Goal: Obtain resource: Obtain resource

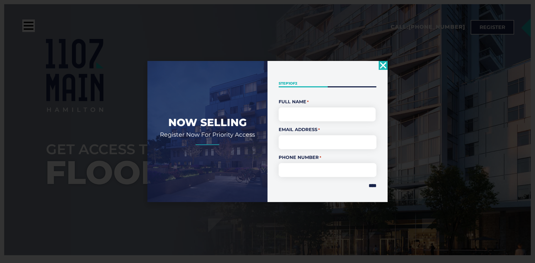
click at [378, 68] on div "" * " indicates required fields Step 1 of 2 50% Full Name * First Email Address…" at bounding box center [328, 131] width 120 height 141
click at [378, 67] on div "" * " indicates required fields Step 1 of 2 50% Full Name * First Email Address…" at bounding box center [328, 131] width 120 height 141
click at [389, 61] on div "Now Selling Register Now For Priority Access " * " indicates required fields St…" at bounding box center [267, 131] width 535 height 263
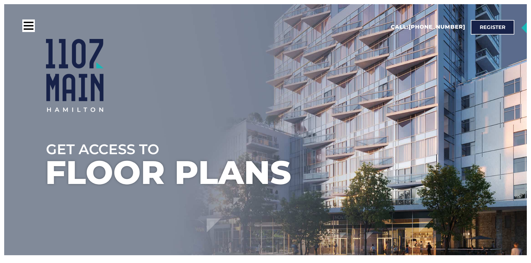
click at [383, 66] on div at bounding box center [286, 75] width 481 height 73
drag, startPoint x: 361, startPoint y: 68, endPoint x: 361, endPoint y: 71, distance: 2.8
click at [361, 71] on div at bounding box center [286, 75] width 481 height 73
click at [404, 91] on div at bounding box center [286, 75] width 481 height 73
drag, startPoint x: 372, startPoint y: 91, endPoint x: 382, endPoint y: 98, distance: 11.8
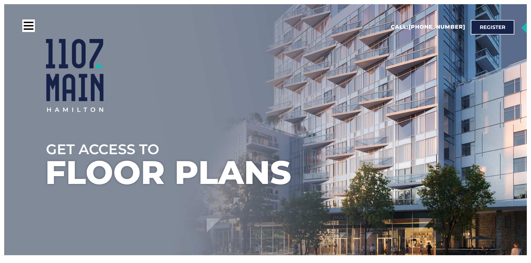
click at [375, 94] on div at bounding box center [286, 75] width 481 height 73
click at [392, 102] on div at bounding box center [286, 75] width 481 height 73
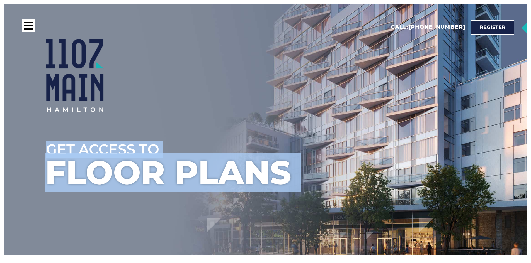
click at [365, 96] on div at bounding box center [286, 75] width 481 height 73
click at [233, 96] on div at bounding box center [286, 75] width 481 height 73
click at [248, 110] on div at bounding box center [286, 75] width 481 height 73
click at [260, 112] on div at bounding box center [286, 110] width 481 height 59
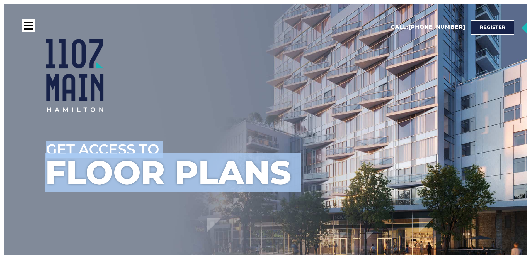
click at [323, 106] on div at bounding box center [286, 75] width 481 height 73
click at [327, 216] on ul at bounding box center [286, 114] width 531 height 263
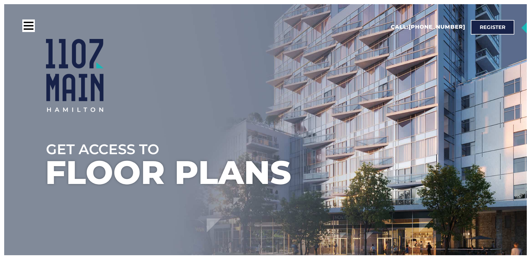
drag, startPoint x: 302, startPoint y: 174, endPoint x: 393, endPoint y: 134, distance: 100.2
click at [305, 174] on ul at bounding box center [286, 114] width 531 height 263
drag, startPoint x: 393, startPoint y: 134, endPoint x: 383, endPoint y: 121, distance: 16.6
click at [393, 129] on div at bounding box center [286, 110] width 481 height 59
drag, startPoint x: 383, startPoint y: 120, endPoint x: 420, endPoint y: 122, distance: 36.8
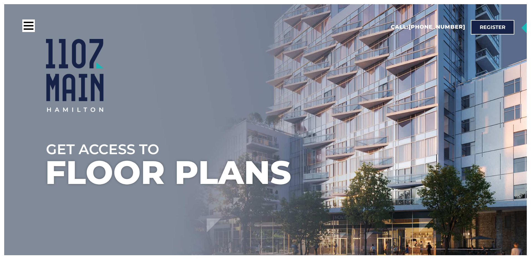
click at [389, 121] on div at bounding box center [286, 110] width 481 height 59
click at [420, 122] on div at bounding box center [286, 110] width 481 height 59
click at [397, 117] on div at bounding box center [286, 110] width 481 height 59
click at [435, 127] on div at bounding box center [286, 110] width 481 height 59
click at [424, 130] on div at bounding box center [286, 110] width 481 height 59
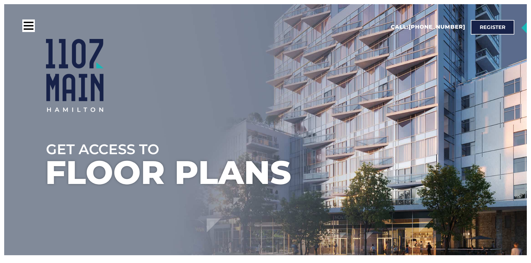
click at [455, 142] on ul at bounding box center [286, 114] width 531 height 263
drag, startPoint x: 432, startPoint y: 140, endPoint x: 489, endPoint y: 150, distance: 57.3
click at [434, 140] on ul at bounding box center [286, 114] width 531 height 263
click at [489, 150] on ul at bounding box center [286, 114] width 531 height 263
drag, startPoint x: 375, startPoint y: 100, endPoint x: 388, endPoint y: 121, distance: 24.4
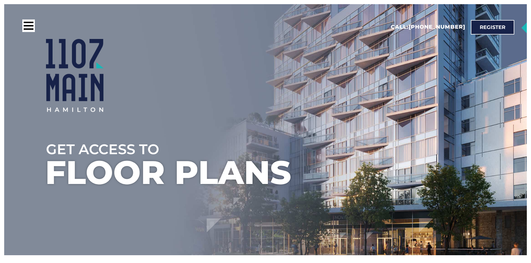
click at [375, 103] on div at bounding box center [286, 75] width 481 height 73
click at [400, 132] on div at bounding box center [286, 110] width 481 height 59
drag, startPoint x: 395, startPoint y: 129, endPoint x: 392, endPoint y: 137, distance: 8.2
click at [398, 134] on div at bounding box center [286, 110] width 481 height 59
click at [392, 137] on div at bounding box center [286, 110] width 481 height 59
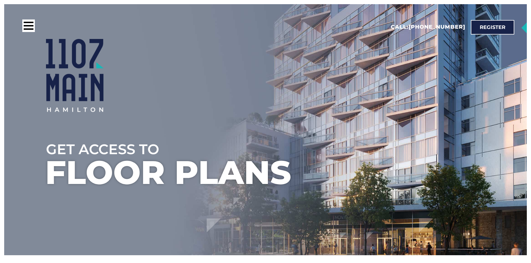
click at [392, 138] on div at bounding box center [286, 110] width 481 height 59
drag, startPoint x: 381, startPoint y: 134, endPoint x: 393, endPoint y: 136, distance: 12.4
click at [381, 134] on div at bounding box center [286, 110] width 481 height 59
click at [393, 136] on div at bounding box center [286, 110] width 481 height 59
drag, startPoint x: 393, startPoint y: 136, endPoint x: 399, endPoint y: 140, distance: 7.3
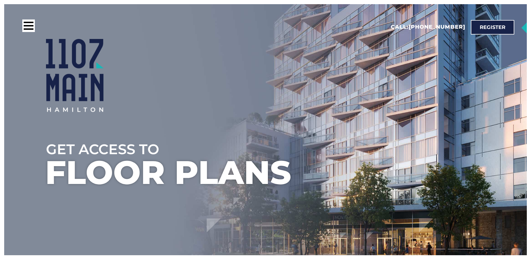
click at [395, 138] on div at bounding box center [286, 110] width 481 height 59
click at [401, 139] on div at bounding box center [286, 110] width 481 height 59
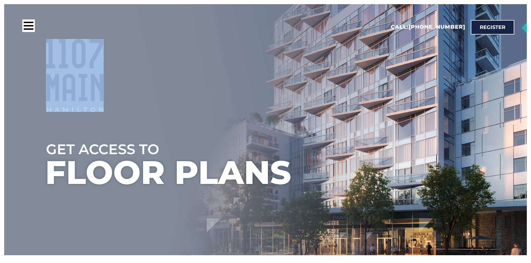
click at [401, 139] on div at bounding box center [286, 110] width 481 height 59
drag, startPoint x: 401, startPoint y: 139, endPoint x: 383, endPoint y: 139, distance: 17.8
click at [394, 139] on div at bounding box center [286, 110] width 481 height 59
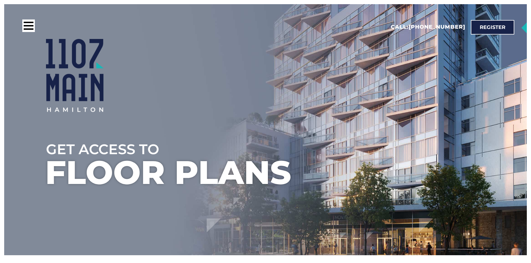
click at [398, 150] on ul at bounding box center [286, 114] width 531 height 263
click at [404, 155] on ul at bounding box center [286, 114] width 531 height 263
click at [366, 157] on ul at bounding box center [286, 114] width 531 height 263
drag, startPoint x: 184, startPoint y: 123, endPoint x: 213, endPoint y: 123, distance: 29.5
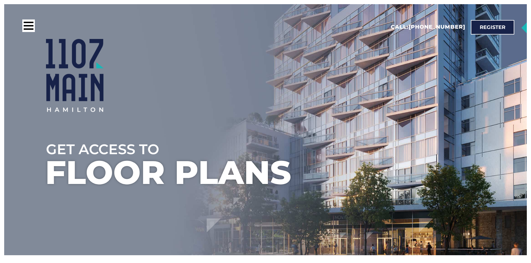
click at [186, 123] on div at bounding box center [286, 110] width 481 height 59
drag, startPoint x: 213, startPoint y: 123, endPoint x: 265, endPoint y: 103, distance: 55.6
click at [216, 121] on div at bounding box center [286, 110] width 481 height 59
drag, startPoint x: 271, startPoint y: 102, endPoint x: 278, endPoint y: 99, distance: 7.4
click at [272, 102] on div at bounding box center [286, 75] width 481 height 73
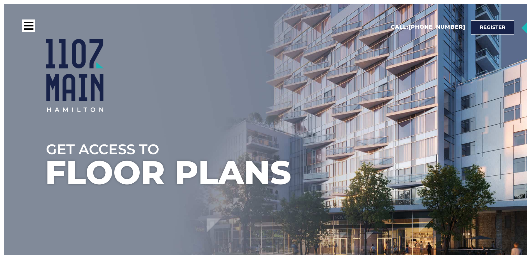
click at [307, 93] on div at bounding box center [286, 75] width 481 height 73
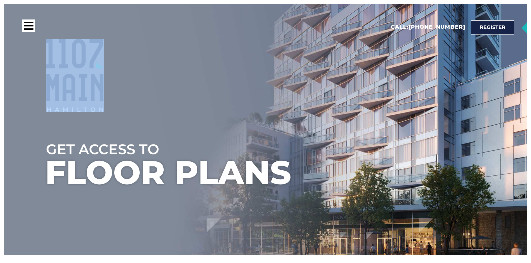
click at [307, 93] on div at bounding box center [286, 75] width 481 height 73
drag, startPoint x: 307, startPoint y: 93, endPoint x: 324, endPoint y: 105, distance: 21.1
click at [307, 94] on div at bounding box center [286, 75] width 481 height 73
click at [404, 125] on div at bounding box center [286, 110] width 481 height 59
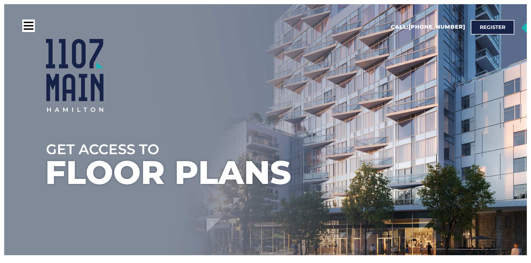
drag, startPoint x: 360, startPoint y: 110, endPoint x: 464, endPoint y: 127, distance: 105.9
click at [361, 110] on div at bounding box center [286, 75] width 481 height 73
drag, startPoint x: 464, startPoint y: 127, endPoint x: 392, endPoint y: 112, distance: 74.2
click at [453, 121] on div at bounding box center [286, 110] width 481 height 59
drag, startPoint x: 392, startPoint y: 112, endPoint x: 392, endPoint y: 115, distance: 3.4
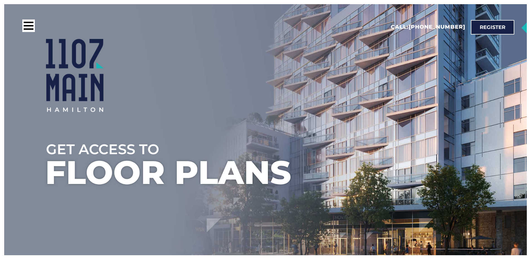
click at [391, 114] on div at bounding box center [286, 110] width 481 height 59
drag, startPoint x: 398, startPoint y: 122, endPoint x: 387, endPoint y: 122, distance: 11.4
click at [397, 122] on div at bounding box center [286, 110] width 481 height 59
drag, startPoint x: 387, startPoint y: 122, endPoint x: 400, endPoint y: 134, distance: 17.2
click at [400, 132] on div at bounding box center [286, 110] width 481 height 59
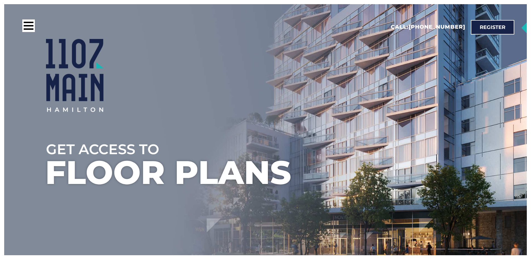
click at [410, 134] on div at bounding box center [286, 110] width 481 height 59
drag, startPoint x: 379, startPoint y: 136, endPoint x: 395, endPoint y: 145, distance: 18.3
click at [386, 142] on div "Get Access to Floor Plans" at bounding box center [286, 137] width 481 height 112
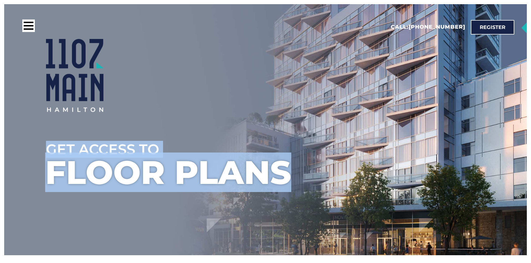
click at [413, 147] on ul at bounding box center [286, 114] width 531 height 263
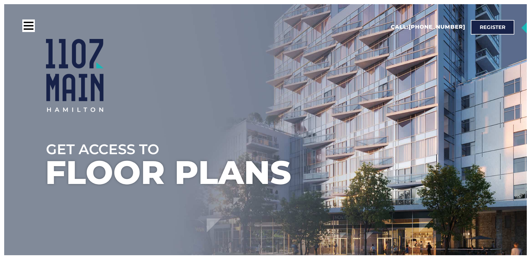
drag, startPoint x: 430, startPoint y: 79, endPoint x: 438, endPoint y: 99, distance: 21.4
click at [429, 81] on div at bounding box center [286, 75] width 481 height 73
drag, startPoint x: 438, startPoint y: 99, endPoint x: 431, endPoint y: 121, distance: 22.9
click at [437, 103] on div at bounding box center [286, 75] width 481 height 73
drag, startPoint x: 431, startPoint y: 121, endPoint x: 443, endPoint y: 149, distance: 30.7
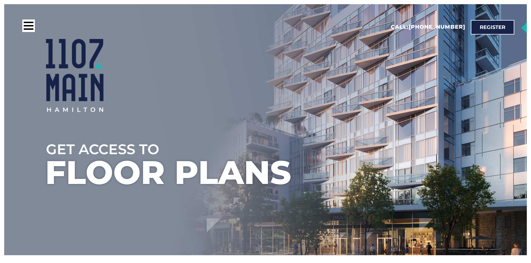
click at [437, 139] on div at bounding box center [286, 110] width 481 height 59
click at [445, 153] on ul at bounding box center [286, 114] width 531 height 263
click at [436, 154] on ul at bounding box center [286, 114] width 531 height 263
drag, startPoint x: 436, startPoint y: 154, endPoint x: 390, endPoint y: 158, distance: 45.6
click at [427, 155] on ul at bounding box center [286, 114] width 531 height 263
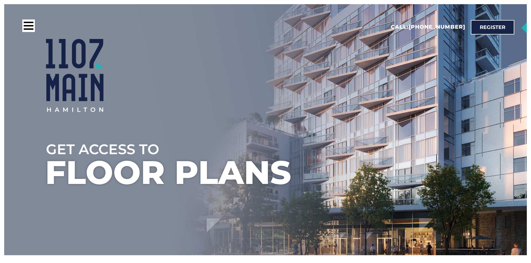
click at [390, 158] on ul at bounding box center [286, 114] width 531 height 263
click at [391, 158] on ul at bounding box center [286, 114] width 531 height 263
click at [184, 77] on div at bounding box center [286, 75] width 481 height 73
drag, startPoint x: 184, startPoint y: 76, endPoint x: 231, endPoint y: 68, distance: 47.3
click at [190, 76] on div at bounding box center [286, 75] width 481 height 73
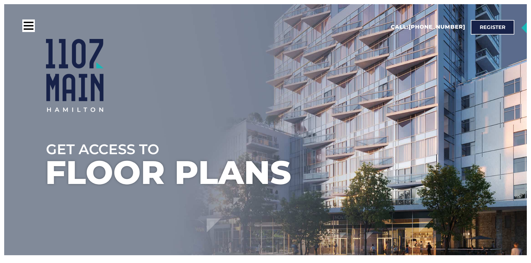
click at [311, 49] on div at bounding box center [286, 75] width 481 height 73
click at [301, 47] on div at bounding box center [286, 75] width 481 height 73
click at [319, 50] on div at bounding box center [286, 75] width 481 height 73
drag, startPoint x: 312, startPoint y: 51, endPoint x: 331, endPoint y: 66, distance: 24.8
click at [319, 59] on div at bounding box center [286, 75] width 481 height 73
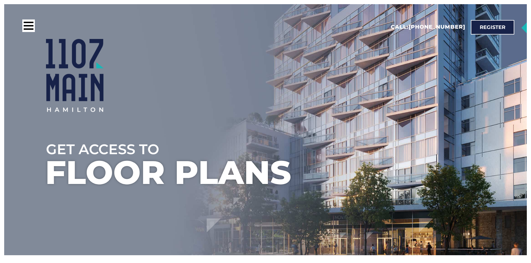
click at [333, 81] on div at bounding box center [286, 75] width 481 height 73
click at [214, 92] on div at bounding box center [286, 75] width 481 height 73
click at [254, 100] on div at bounding box center [286, 75] width 481 height 73
click at [247, 94] on div at bounding box center [286, 75] width 481 height 73
click at [267, 96] on div at bounding box center [286, 75] width 481 height 73
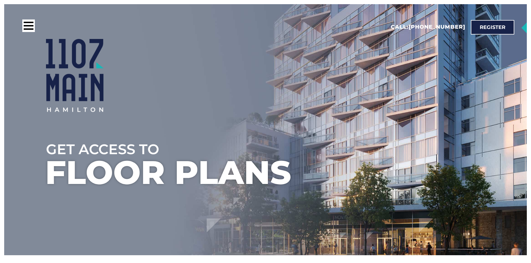
click at [279, 97] on div at bounding box center [286, 75] width 481 height 73
click at [312, 101] on div at bounding box center [286, 75] width 481 height 73
drag, startPoint x: 309, startPoint y: 101, endPoint x: 322, endPoint y: 105, distance: 13.7
click at [322, 105] on div at bounding box center [286, 75] width 481 height 73
click at [335, 105] on div at bounding box center [286, 75] width 481 height 73
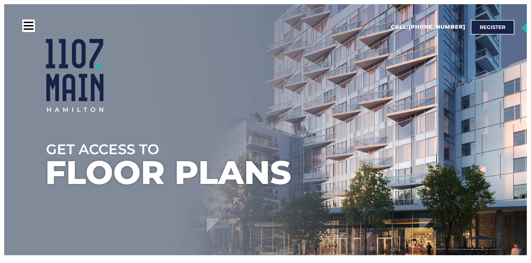
drag, startPoint x: 328, startPoint y: 101, endPoint x: 356, endPoint y: 107, distance: 28.6
click at [334, 102] on div at bounding box center [286, 75] width 481 height 73
click at [354, 107] on div at bounding box center [286, 75] width 481 height 73
drag, startPoint x: 353, startPoint y: 107, endPoint x: 375, endPoint y: 110, distance: 22.0
click at [363, 109] on div at bounding box center [286, 75] width 481 height 73
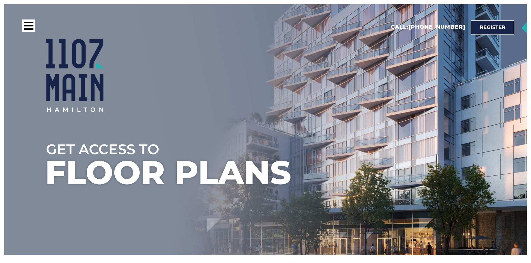
drag, startPoint x: 375, startPoint y: 110, endPoint x: 368, endPoint y: 109, distance: 6.7
click at [368, 109] on div at bounding box center [286, 75] width 481 height 73
click at [375, 110] on div at bounding box center [286, 75] width 481 height 73
click at [379, 111] on div at bounding box center [286, 75] width 481 height 73
click at [379, 112] on div at bounding box center [286, 75] width 481 height 73
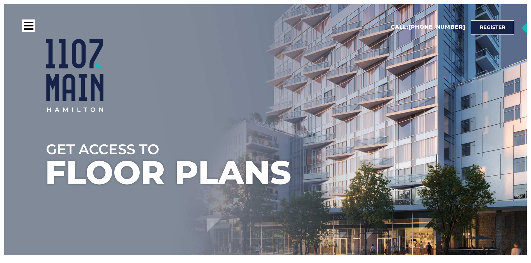
click at [381, 113] on div at bounding box center [286, 110] width 481 height 59
drag, startPoint x: 376, startPoint y: 112, endPoint x: 386, endPoint y: 113, distance: 10.1
click at [383, 113] on div at bounding box center [286, 110] width 481 height 59
click at [386, 113] on div at bounding box center [286, 110] width 481 height 59
click at [384, 114] on div at bounding box center [286, 110] width 481 height 59
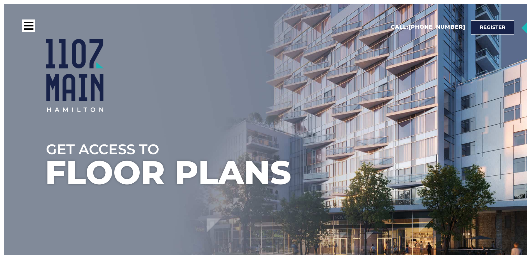
click at [390, 115] on div at bounding box center [286, 110] width 481 height 59
click at [381, 115] on div at bounding box center [286, 110] width 481 height 59
